Goal: Find specific page/section: Find specific page/section

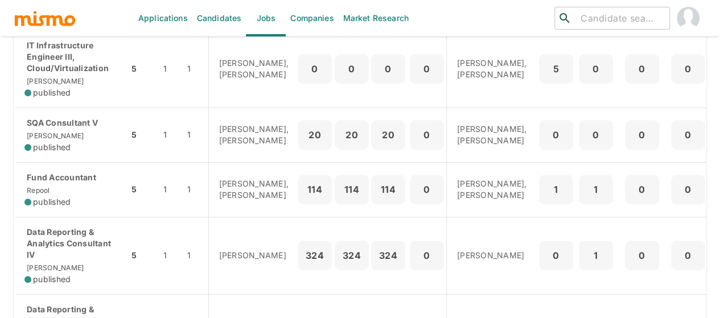
scroll to position [342, 0]
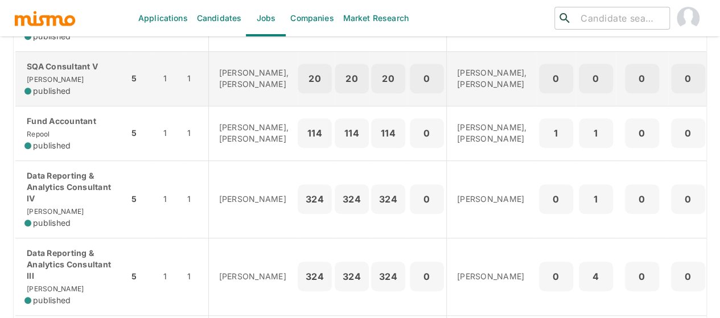
click at [59, 88] on span "published" at bounding box center [52, 90] width 38 height 11
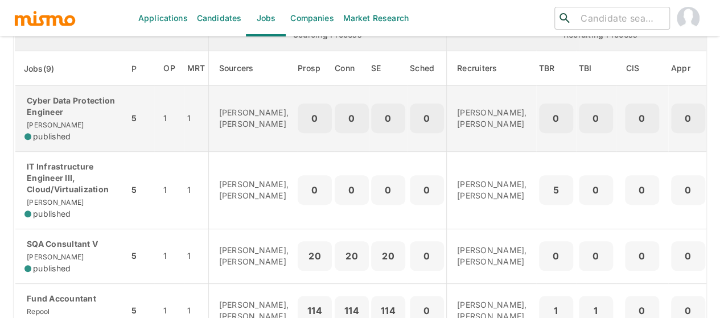
scroll to position [221, 0]
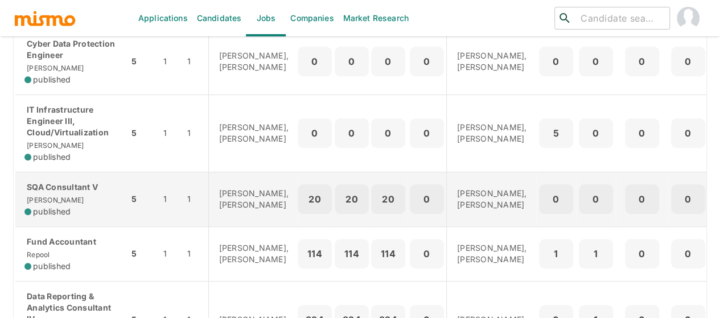
click at [54, 196] on div "SQA Consultant V Kaiser published" at bounding box center [71, 200] width 95 height 36
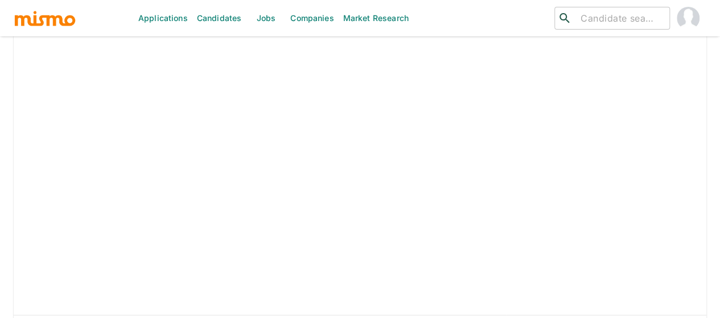
scroll to position [1193, 0]
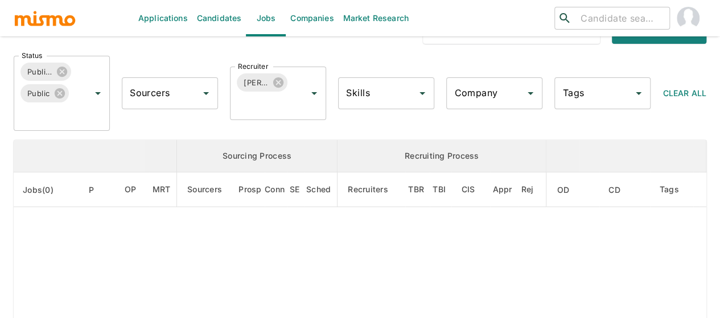
scroll to position [171, 0]
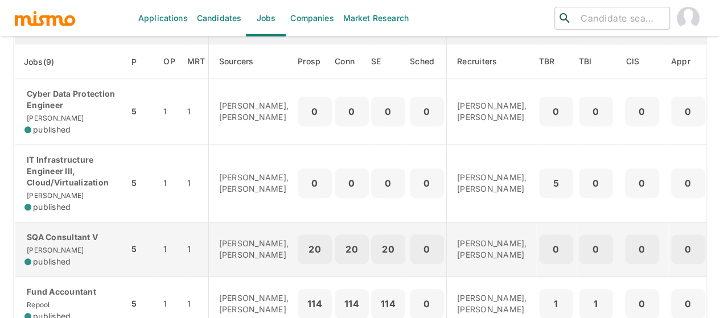
click at [66, 254] on div "SQA Consultant V Kaiser published" at bounding box center [71, 250] width 95 height 36
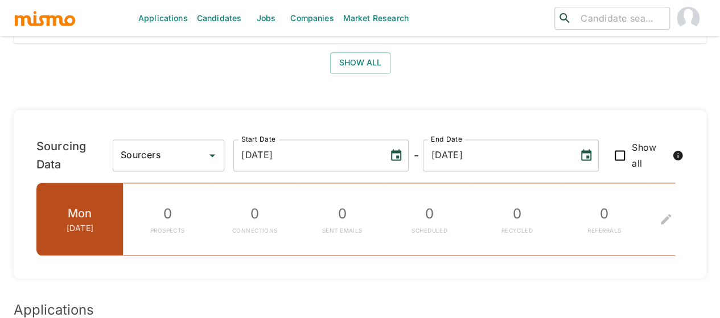
scroll to position [680, 0]
